Goal: Task Accomplishment & Management: Use online tool/utility

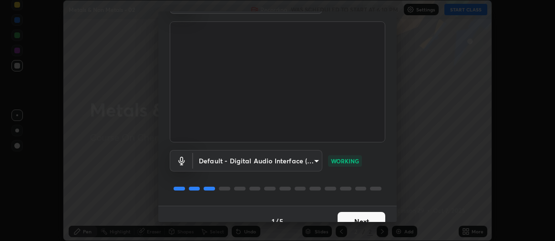
scroll to position [71, 0]
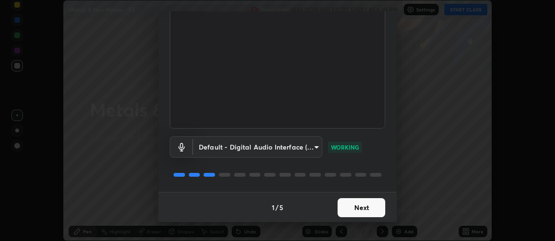
click at [350, 208] on button "Next" at bounding box center [362, 207] width 48 height 19
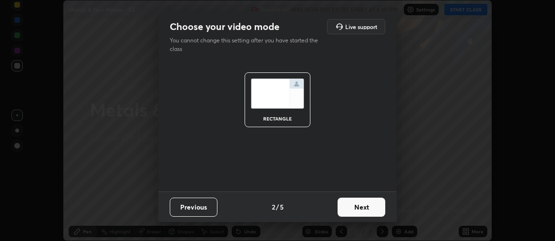
click at [357, 210] on button "Next" at bounding box center [362, 207] width 48 height 19
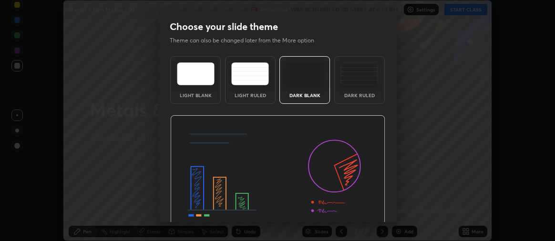
click at [345, 85] on div "Dark Ruled" at bounding box center [359, 80] width 51 height 48
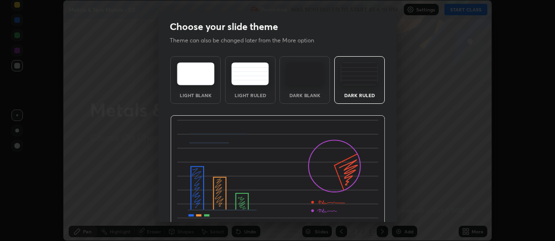
scroll to position [44, 0]
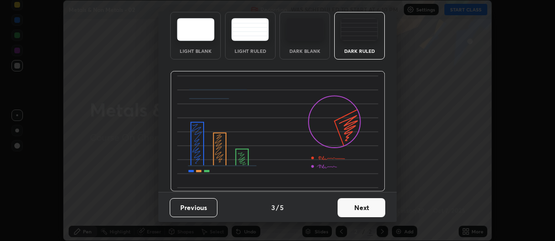
click at [346, 206] on button "Next" at bounding box center [362, 207] width 48 height 19
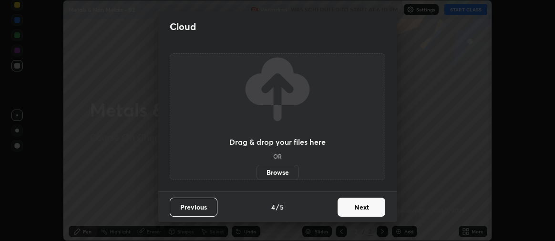
scroll to position [0, 0]
click at [353, 206] on button "Next" at bounding box center [362, 207] width 48 height 19
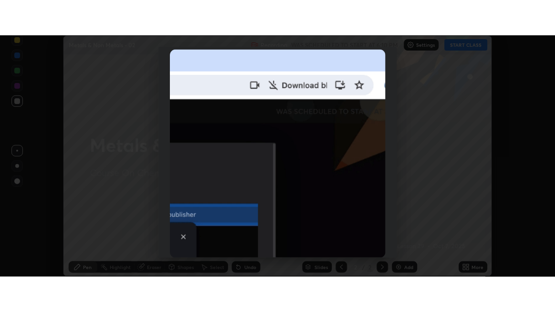
scroll to position [266, 0]
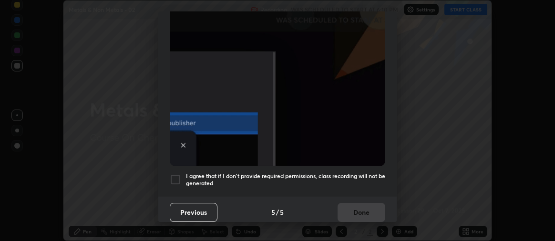
click at [174, 174] on div at bounding box center [175, 179] width 11 height 11
click at [360, 212] on button "Done" at bounding box center [362, 212] width 48 height 19
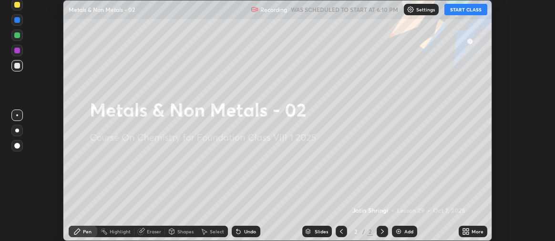
click at [459, 10] on button "START CLASS" at bounding box center [466, 9] width 43 height 11
click at [397, 230] on img at bounding box center [399, 232] width 8 height 8
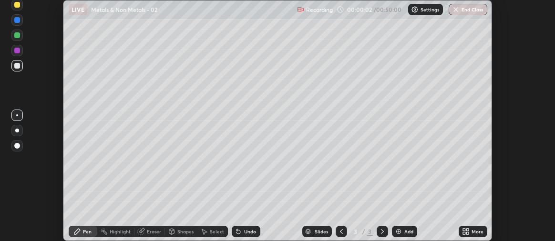
click at [464, 231] on icon at bounding box center [464, 230] width 2 height 2
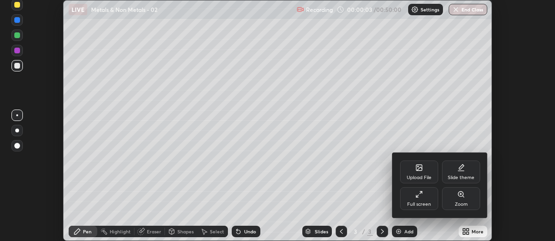
click at [417, 197] on icon at bounding box center [417, 196] width 2 height 2
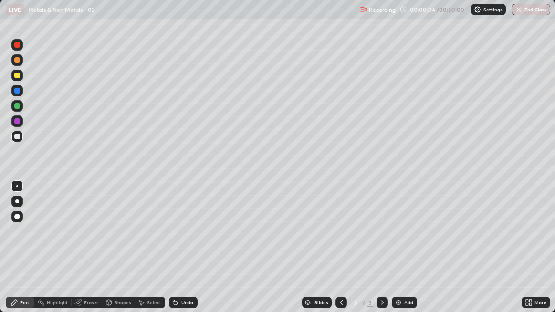
scroll to position [312, 555]
click at [17, 90] on div at bounding box center [17, 91] width 6 height 6
click at [18, 105] on div at bounding box center [17, 106] width 6 height 6
click at [16, 89] on div at bounding box center [17, 91] width 6 height 6
click at [18, 107] on div at bounding box center [17, 106] width 6 height 6
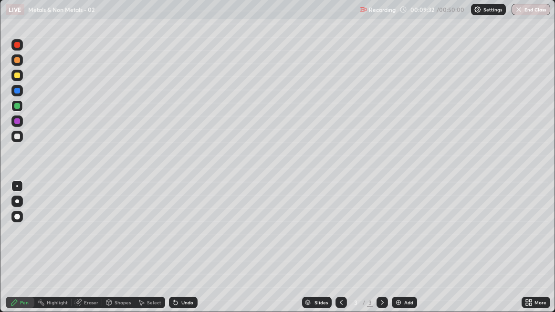
click at [484, 241] on div "Slides 3 / 3 Add" at bounding box center [360, 302] width 324 height 19
click at [363, 241] on div "3 / 3" at bounding box center [361, 302] width 52 height 19
click at [363, 241] on div "3 / 3" at bounding box center [362, 302] width 22 height 9
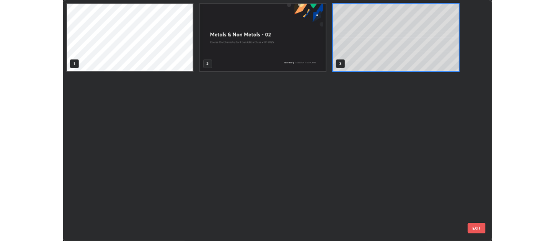
scroll to position [308, 549]
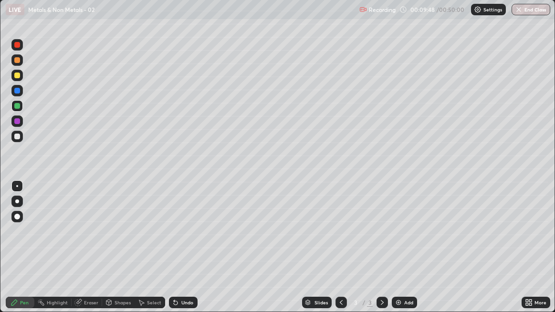
click at [364, 241] on div "3 / 3" at bounding box center [361, 302] width 52 height 19
click at [176, 241] on icon at bounding box center [176, 303] width 8 height 8
click at [174, 241] on icon at bounding box center [176, 303] width 4 height 4
click at [173, 241] on icon at bounding box center [176, 303] width 8 height 8
click at [336, 241] on div at bounding box center [340, 302] width 11 height 19
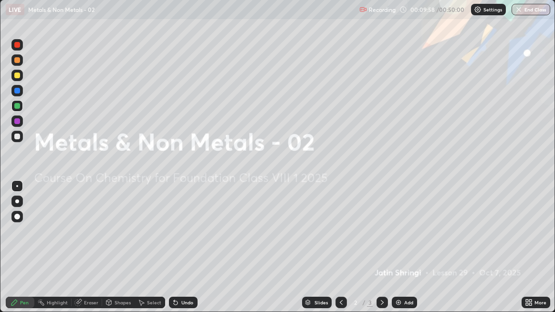
click at [397, 241] on img at bounding box center [399, 303] width 8 height 8
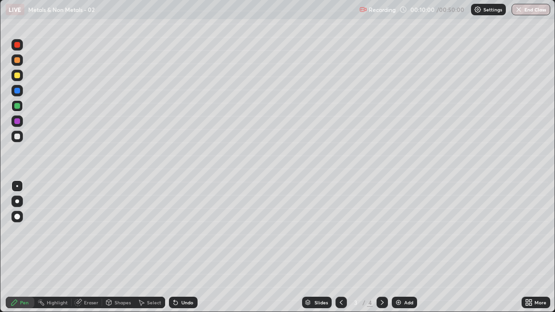
click at [340, 241] on icon at bounding box center [341, 303] width 8 height 8
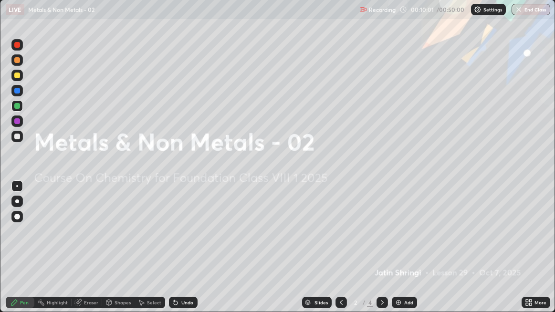
click at [341, 241] on icon at bounding box center [341, 303] width 8 height 8
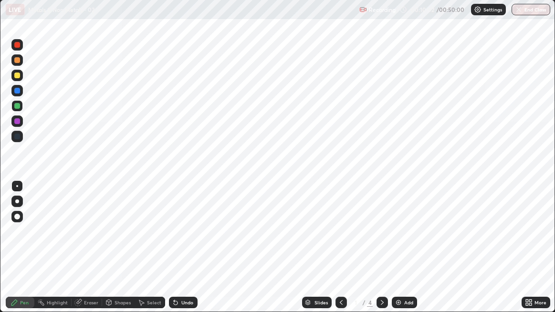
click at [382, 241] on icon at bounding box center [382, 303] width 8 height 8
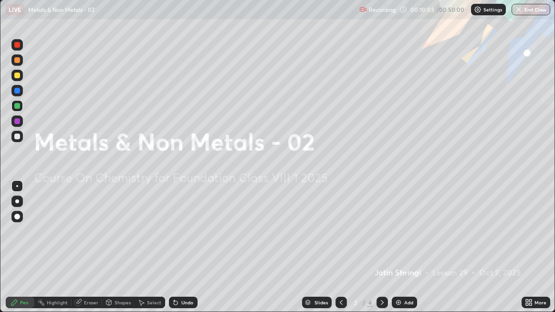
click at [381, 241] on icon at bounding box center [382, 303] width 8 height 8
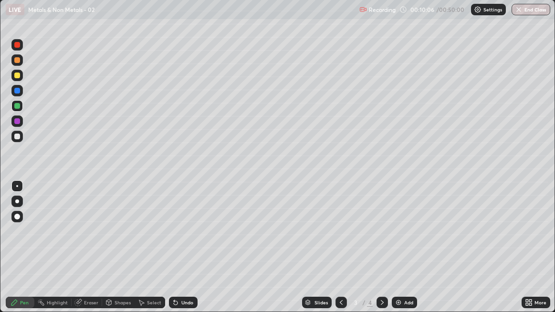
click at [380, 241] on icon at bounding box center [382, 303] width 8 height 8
click at [397, 241] on img at bounding box center [399, 303] width 8 height 8
click at [340, 241] on icon at bounding box center [341, 303] width 8 height 8
click at [395, 241] on img at bounding box center [399, 303] width 8 height 8
click at [178, 241] on icon at bounding box center [176, 303] width 8 height 8
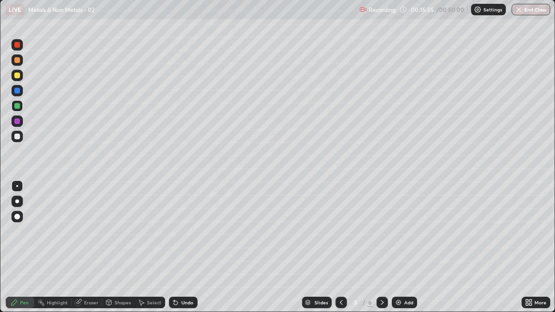
click at [179, 241] on div "Undo" at bounding box center [183, 302] width 29 height 11
click at [178, 241] on div "Undo" at bounding box center [183, 302] width 29 height 11
click at [174, 241] on icon at bounding box center [176, 303] width 4 height 4
click at [175, 241] on icon at bounding box center [176, 303] width 4 height 4
click at [16, 92] on div at bounding box center [17, 91] width 6 height 6
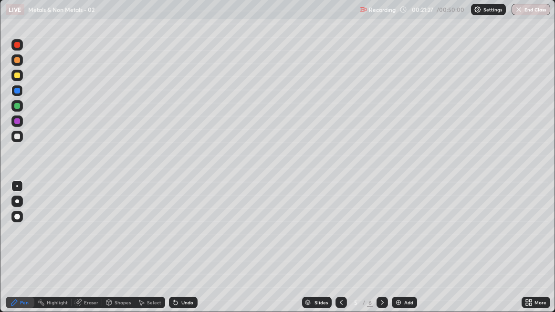
click at [16, 107] on div at bounding box center [17, 106] width 6 height 6
click at [88, 241] on div "Eraser" at bounding box center [91, 302] width 14 height 5
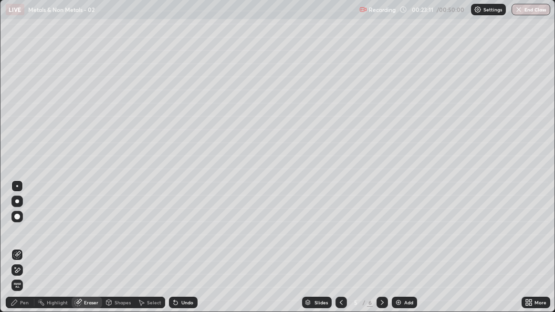
click at [78, 241] on icon at bounding box center [77, 303] width 6 height 6
click at [76, 241] on icon at bounding box center [77, 303] width 6 height 6
click at [25, 241] on div "Pen" at bounding box center [24, 302] width 9 height 5
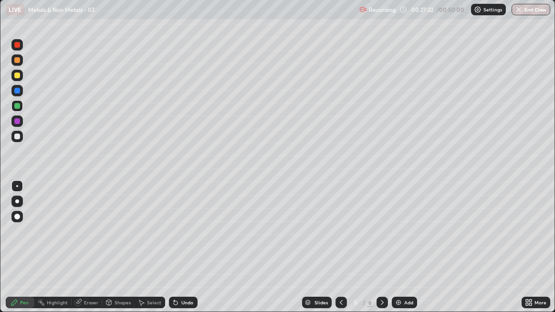
click at [17, 76] on div at bounding box center [17, 76] width 6 height 6
click at [382, 241] on icon at bounding box center [382, 303] width 8 height 8
click at [339, 241] on icon at bounding box center [341, 303] width 8 height 8
click at [398, 241] on img at bounding box center [399, 303] width 8 height 8
click at [18, 108] on div at bounding box center [17, 106] width 6 height 6
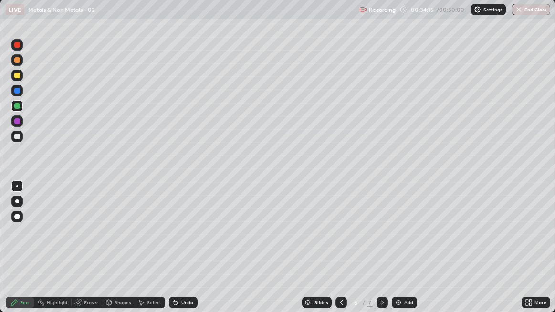
click at [17, 91] on div at bounding box center [17, 91] width 6 height 6
click at [17, 93] on div at bounding box center [17, 91] width 6 height 6
click at [29, 241] on div "Pen" at bounding box center [20, 302] width 29 height 11
click at [178, 241] on icon at bounding box center [176, 303] width 8 height 8
click at [176, 241] on icon at bounding box center [176, 303] width 8 height 8
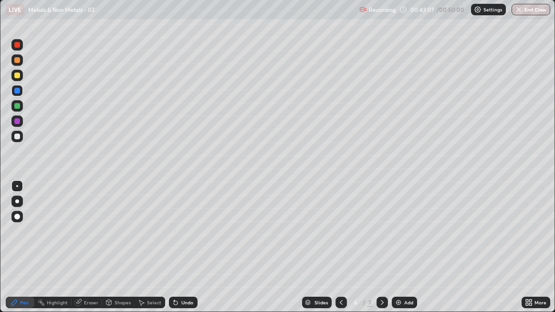
click at [528, 6] on button "End Class" at bounding box center [530, 9] width 39 height 11
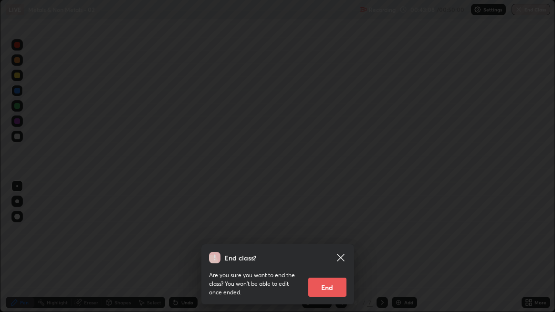
click at [335, 241] on button "End" at bounding box center [327, 287] width 38 height 19
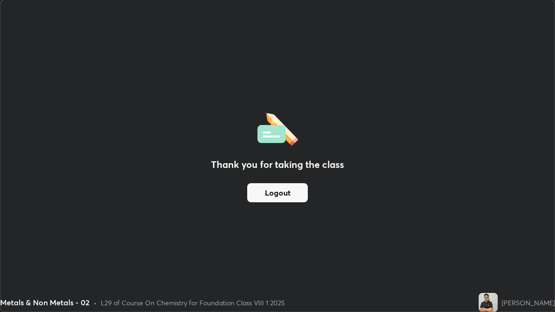
click at [294, 194] on button "Logout" at bounding box center [277, 192] width 61 height 19
click at [270, 192] on button "Logout" at bounding box center [277, 192] width 61 height 19
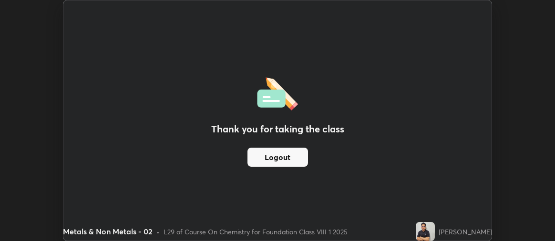
scroll to position [241, 555]
